Goal: Find specific page/section: Find specific page/section

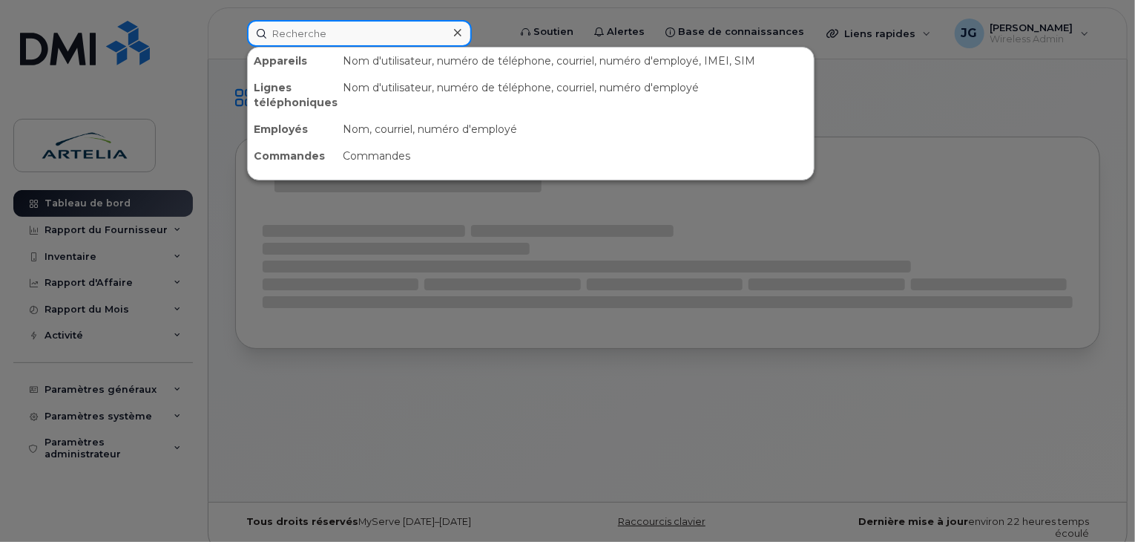
click at [400, 27] on input at bounding box center [359, 33] width 225 height 27
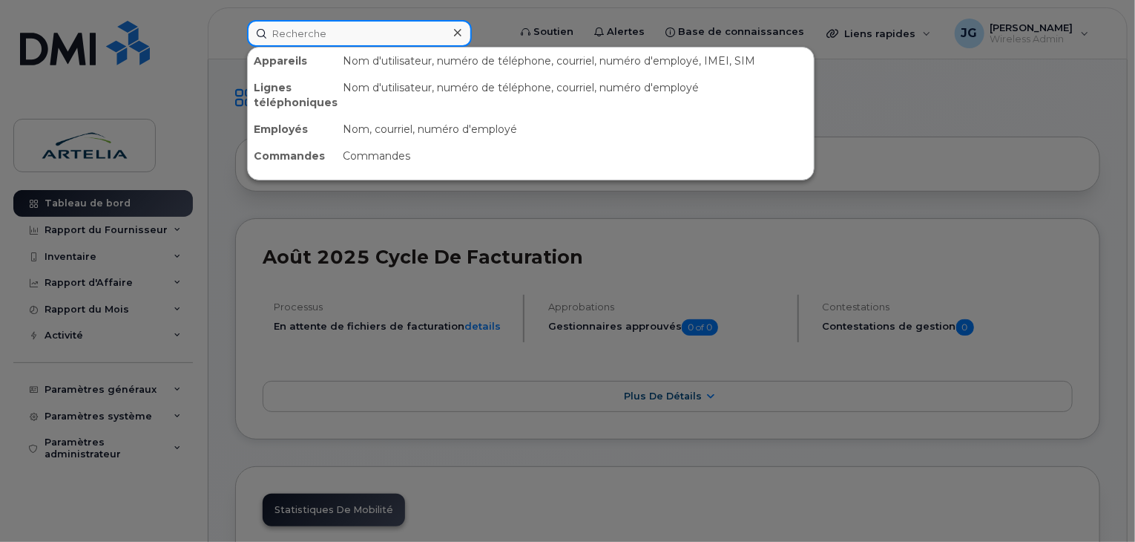
paste input "4383342495"
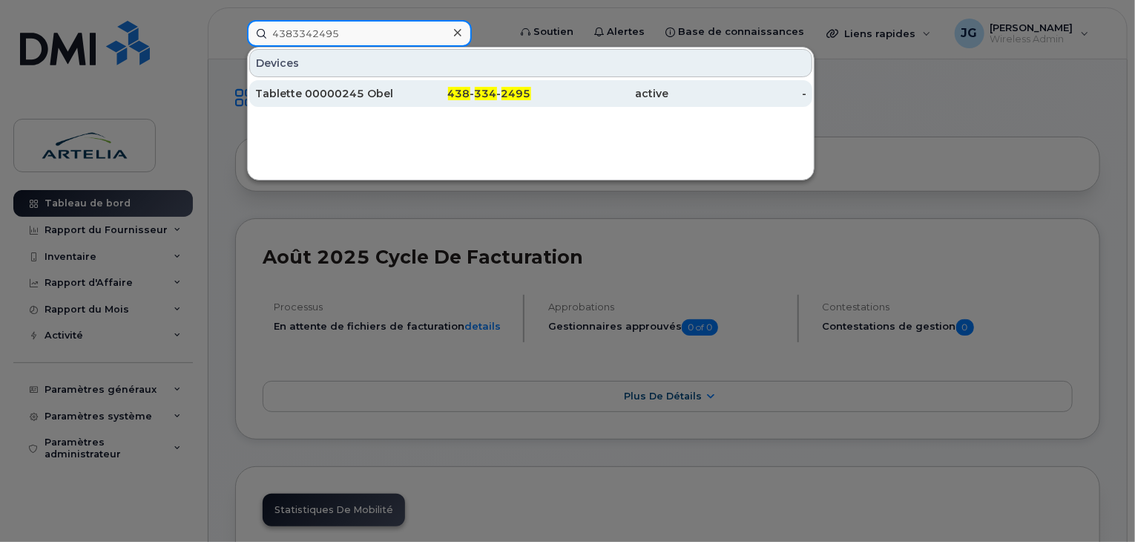
type input "4383342495"
click at [394, 93] on div "438 - 334 - 2495" at bounding box center [462, 93] width 138 height 15
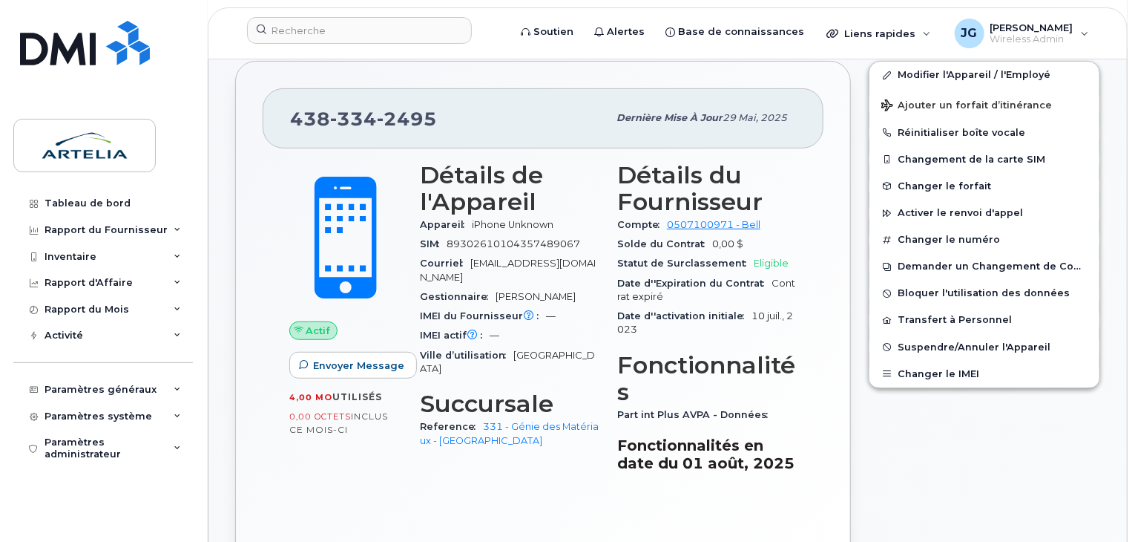
scroll to position [291, 0]
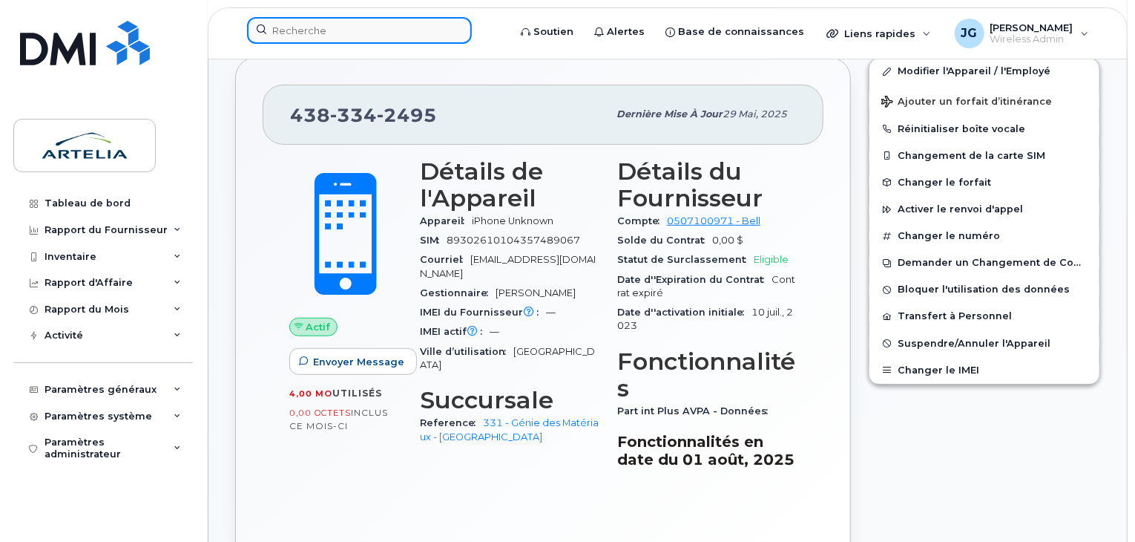
click at [386, 37] on input at bounding box center [359, 30] width 225 height 27
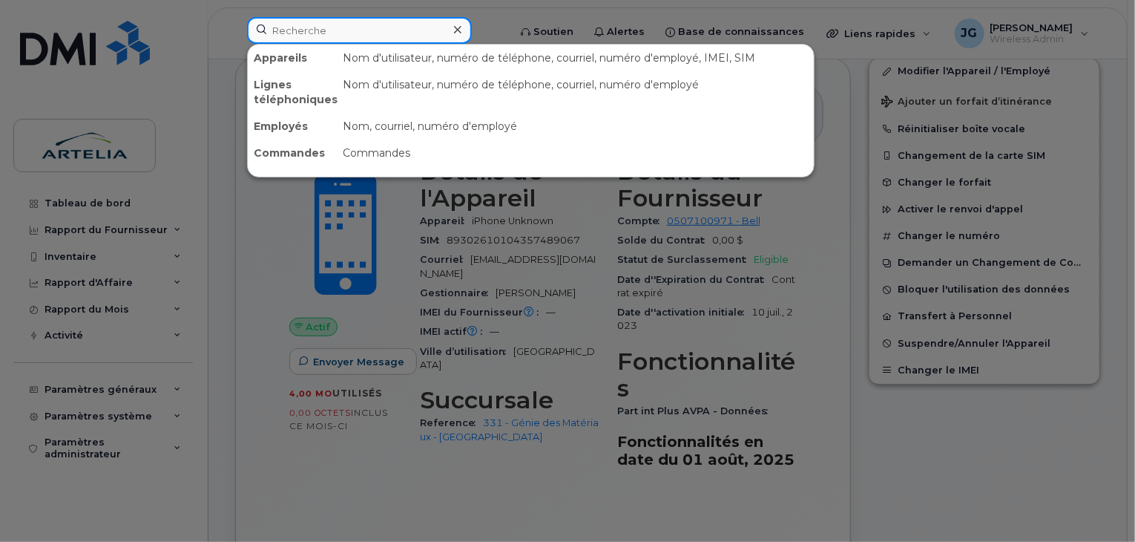
paste input "4383342495"
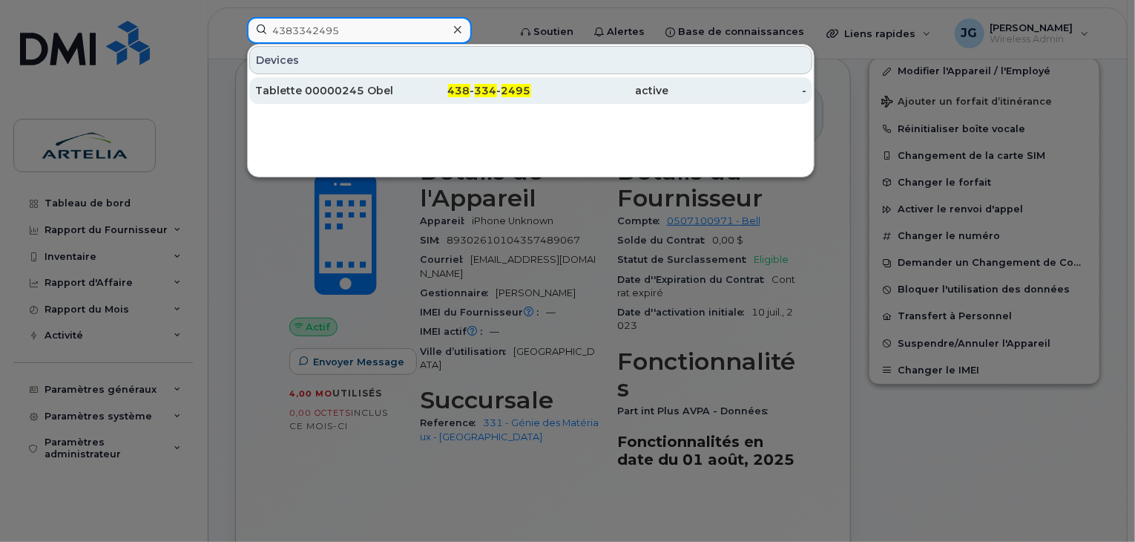
type input "4383342495"
click at [379, 87] on div "Tablette 00000245 Obelkacem" at bounding box center [324, 90] width 138 height 15
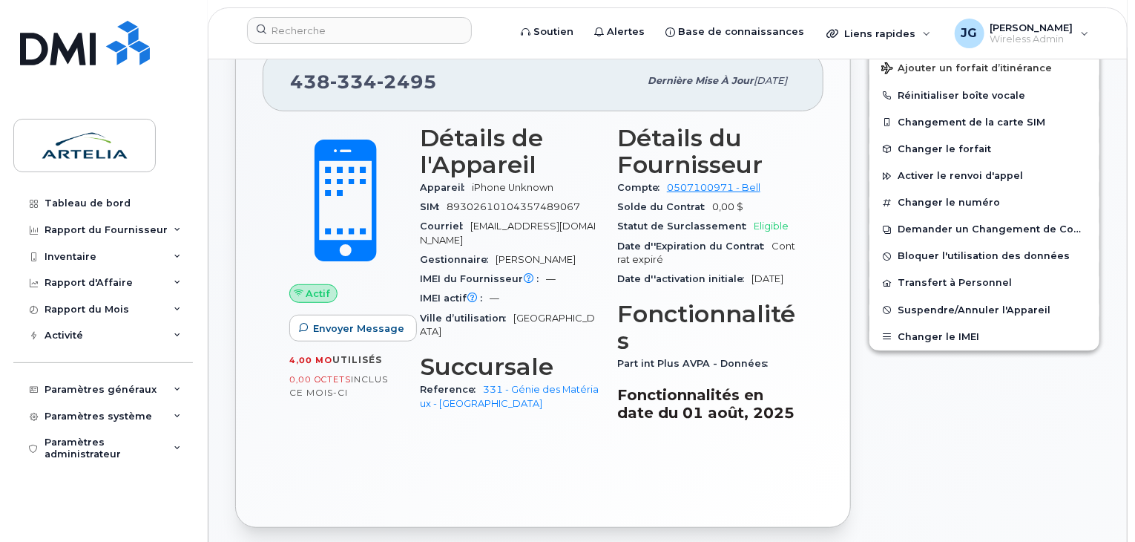
scroll to position [331, 0]
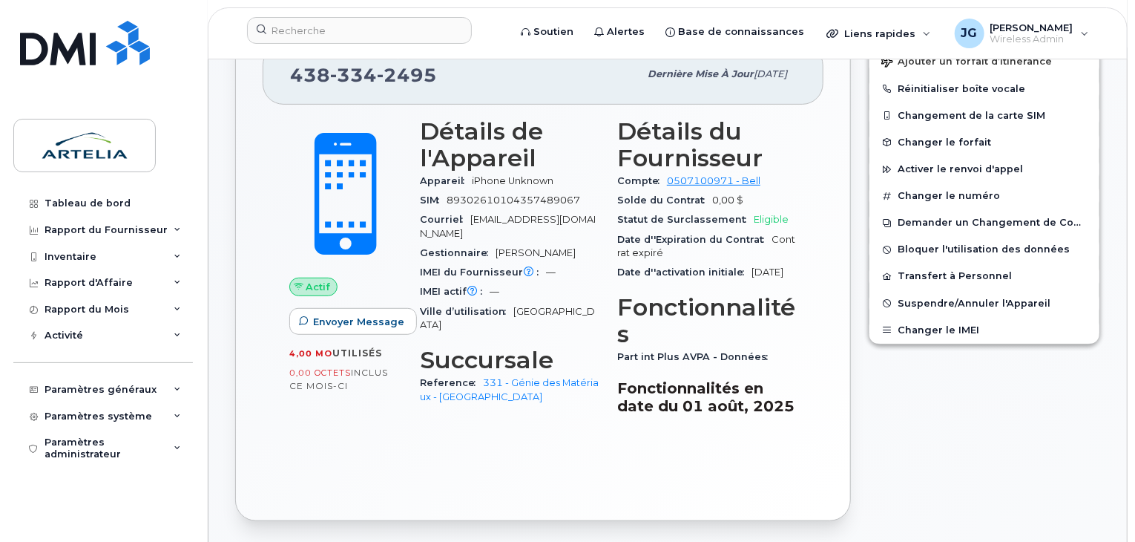
click at [817, 230] on div "Actif Envoyer Message 4,00 Mo  utilisés 0,00 Octets  inclus ce mois-ci Détails …" at bounding box center [543, 299] width 561 height 389
